Goal: Information Seeking & Learning: Learn about a topic

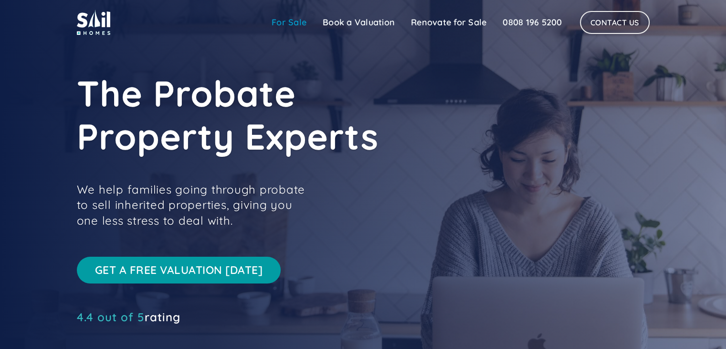
click at [283, 18] on link "For Sale" at bounding box center [289, 22] width 51 height 19
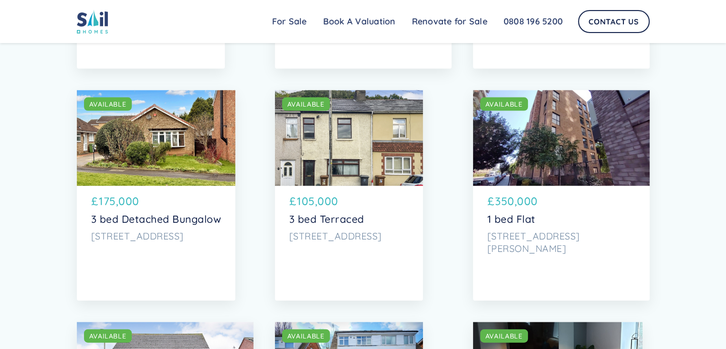
scroll to position [2130, 0]
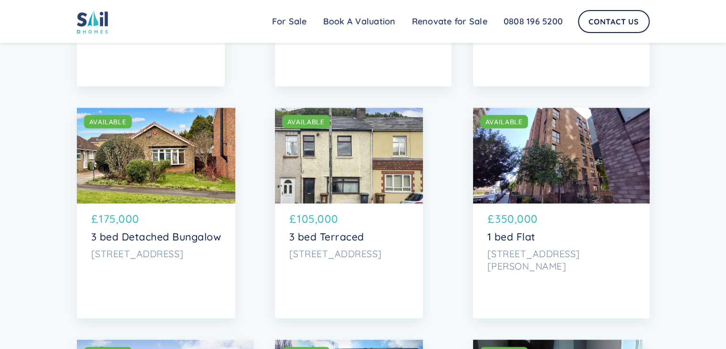
drag, startPoint x: 732, startPoint y: 26, endPoint x: 732, endPoint y: 163, distance: 137.0
click at [196, 191] on div "SOLD AVAILABLE" at bounding box center [156, 155] width 159 height 95
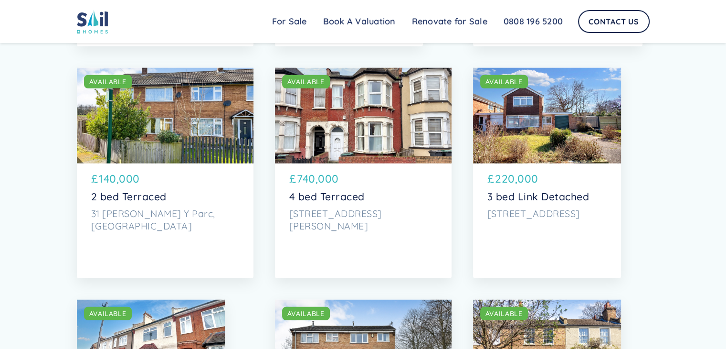
scroll to position [2627, 0]
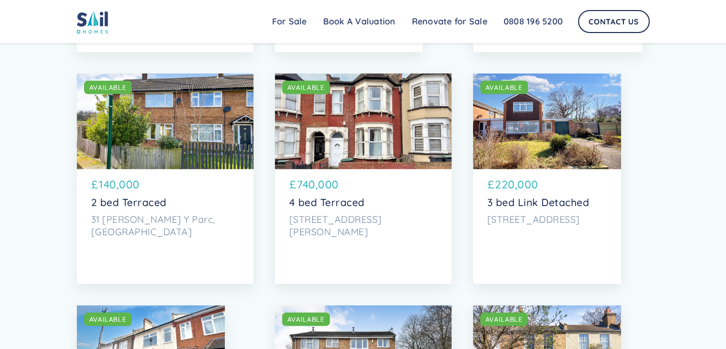
click at [563, 158] on div "SOLD AVAILABLE" at bounding box center [547, 121] width 148 height 95
click at [523, 166] on div "SOLD AVAILABLE" at bounding box center [547, 121] width 148 height 95
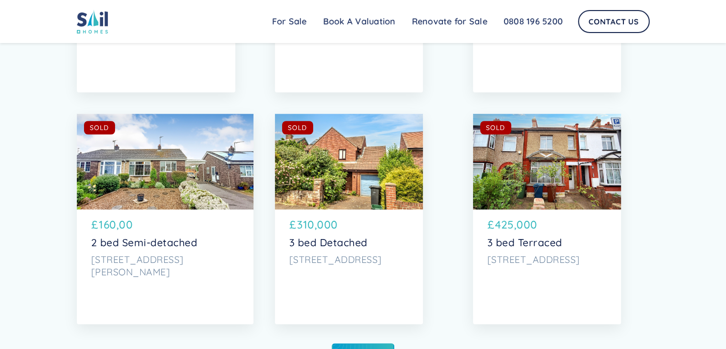
scroll to position [4627, 0]
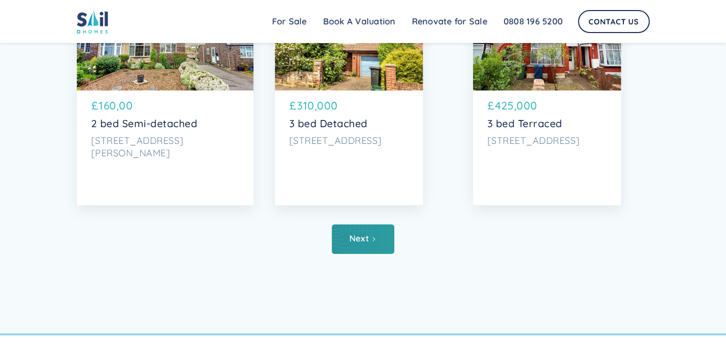
click at [371, 235] on link "Next" at bounding box center [363, 239] width 63 height 30
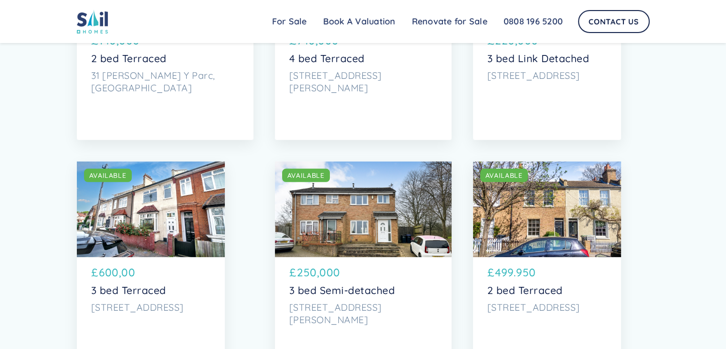
scroll to position [2830, 0]
